Goal: Information Seeking & Learning: Check status

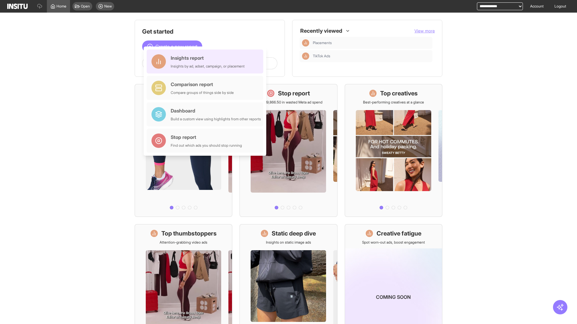
click at [206, 62] on div "Insights report Insights by ad, adset, campaign, or placement" at bounding box center [208, 61] width 74 height 14
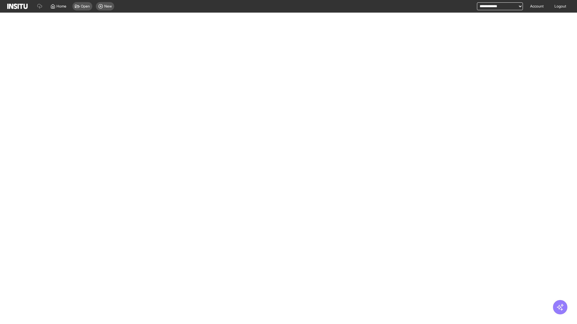
select select "**"
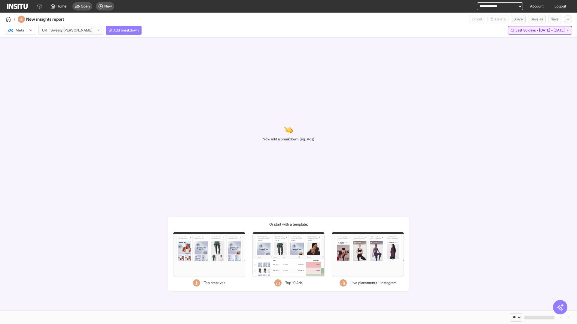
click at [528, 30] on span "Last 30 days - [DATE] - [DATE]" at bounding box center [539, 30] width 49 height 5
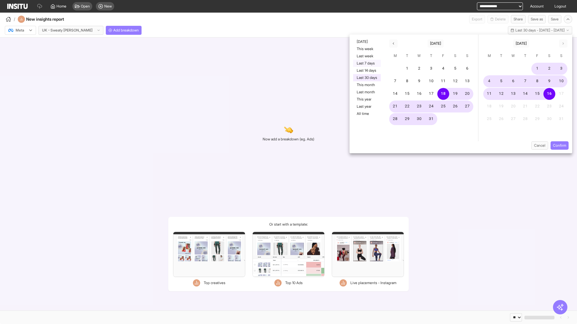
click at [366, 63] on button "Last 7 days" at bounding box center [367, 63] width 28 height 7
